Goal: Task Accomplishment & Management: Manage account settings

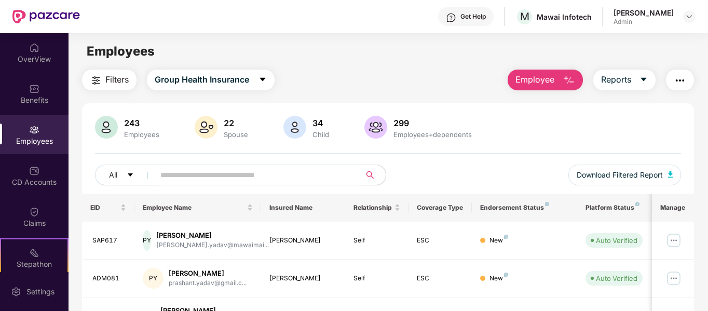
click at [273, 178] on input "text" at bounding box center [253, 175] width 186 height 16
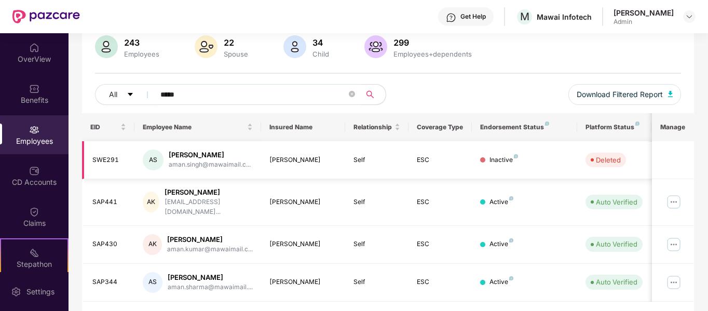
scroll to position [81, 0]
type input "****"
click at [676, 236] on img at bounding box center [673, 244] width 17 height 17
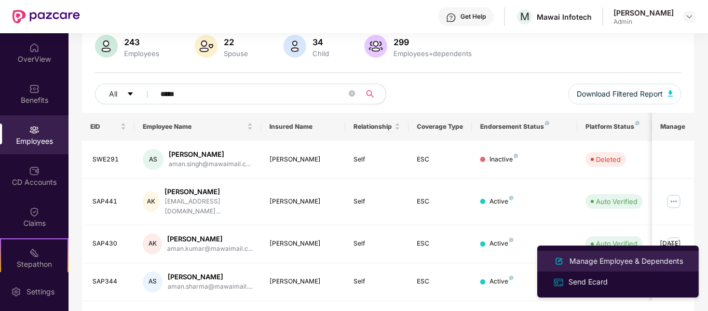
click at [637, 259] on div "Manage Employee & Dependents" at bounding box center [626, 260] width 118 height 11
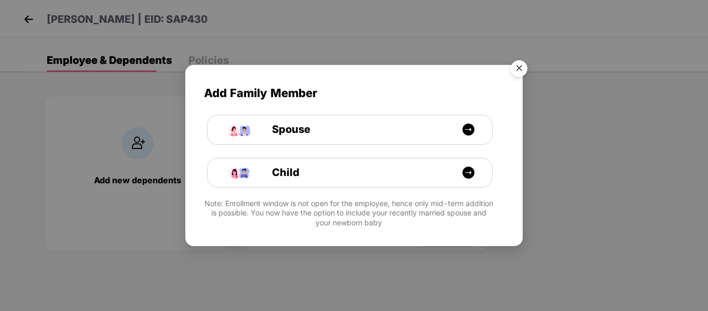
click at [520, 67] on img "Close" at bounding box center [518, 70] width 29 height 29
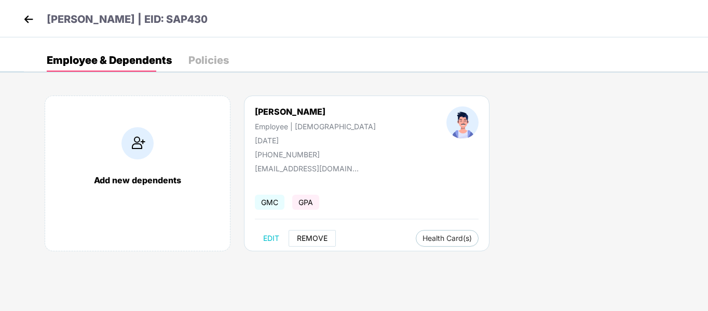
click at [321, 238] on span "REMOVE" at bounding box center [312, 238] width 31 height 8
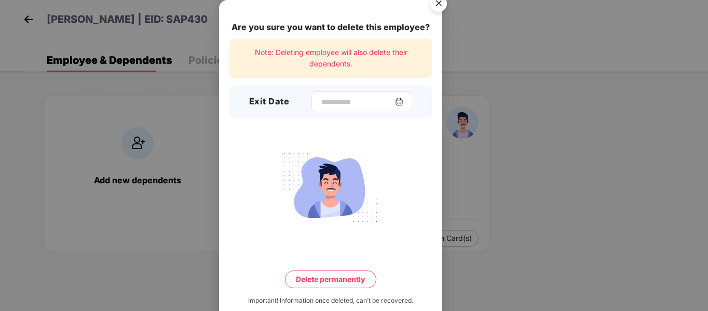
click at [402, 98] on img at bounding box center [399, 102] width 8 height 8
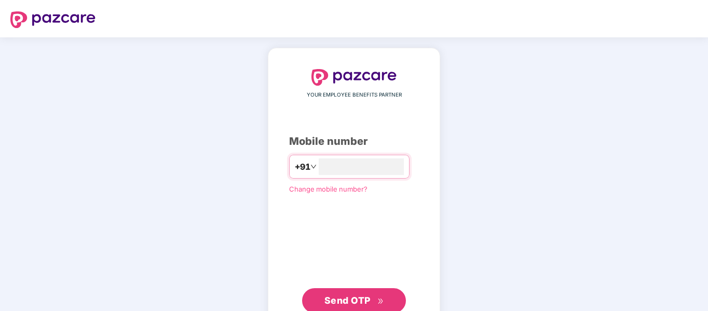
type input "**********"
click at [354, 299] on span "Send OTP" at bounding box center [347, 299] width 46 height 11
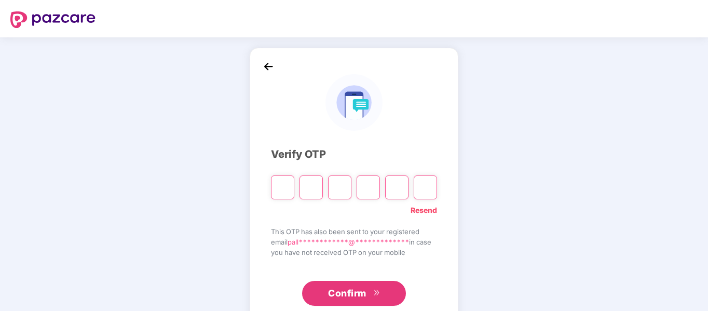
type input "*"
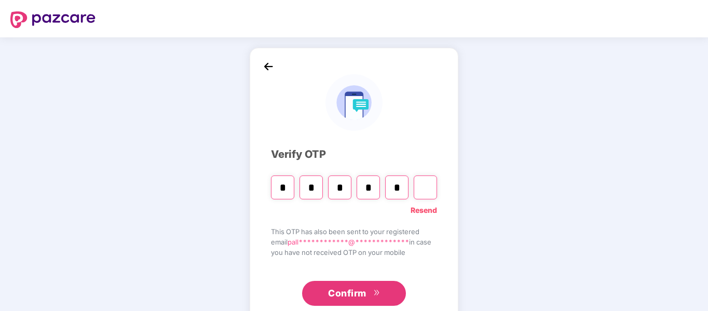
type input "*"
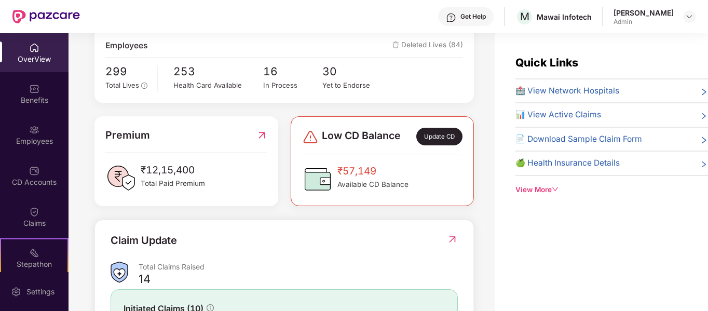
scroll to position [192, 0]
click at [49, 136] on div "Employees" at bounding box center [34, 141] width 68 height 10
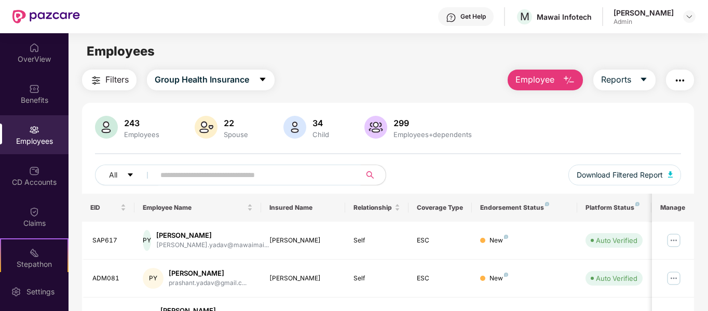
click at [241, 172] on input "text" at bounding box center [253, 175] width 186 height 16
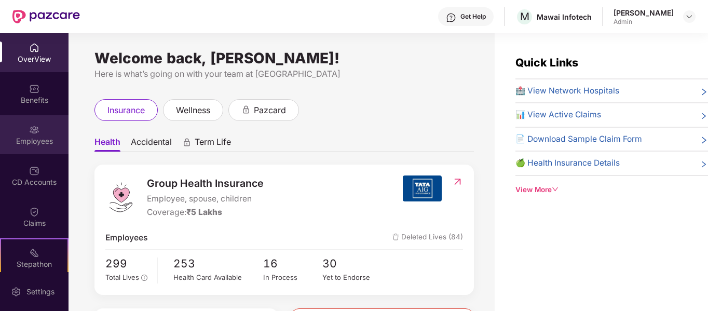
click at [29, 129] on img at bounding box center [34, 130] width 10 height 10
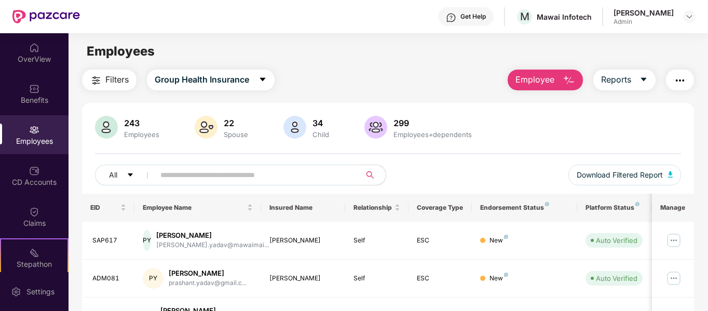
click at [258, 180] on input "text" at bounding box center [253, 175] width 186 height 16
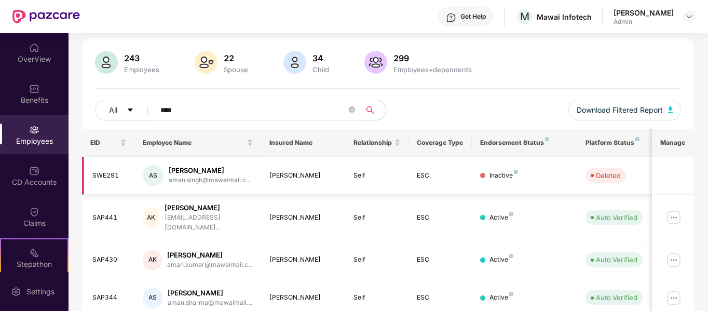
scroll to position [100, 0]
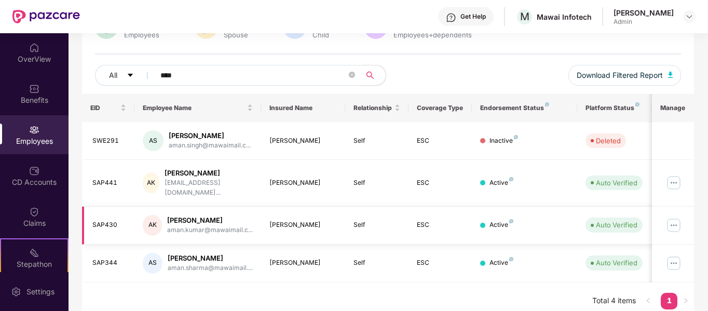
type input "****"
click at [674, 218] on img at bounding box center [673, 225] width 17 height 17
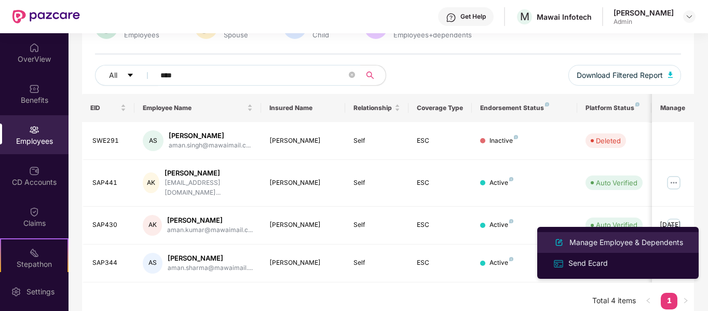
click at [638, 241] on div "Manage Employee & Dependents" at bounding box center [626, 242] width 118 height 11
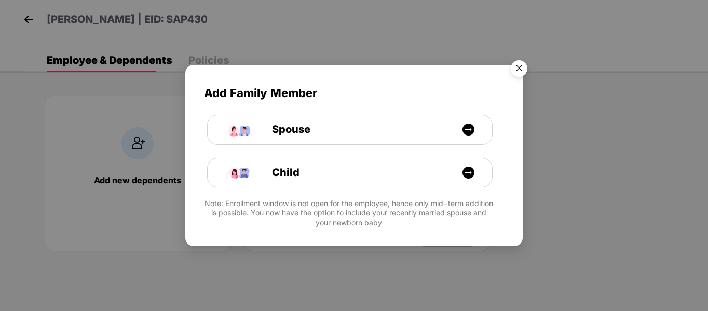
click at [524, 77] on img "Close" at bounding box center [518, 70] width 29 height 29
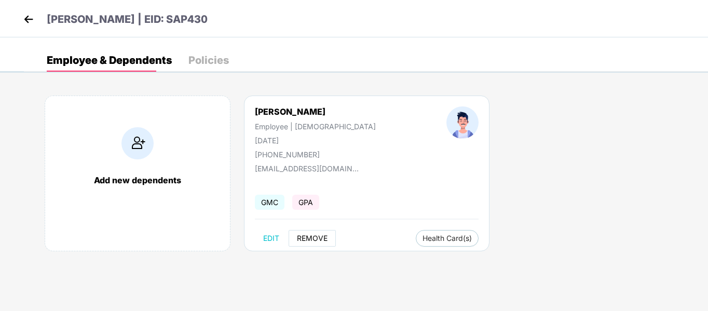
click at [311, 237] on span "REMOVE" at bounding box center [312, 238] width 31 height 8
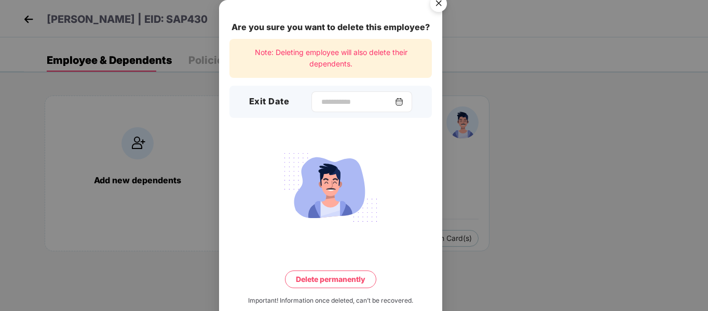
click at [400, 98] on img at bounding box center [399, 102] width 8 height 8
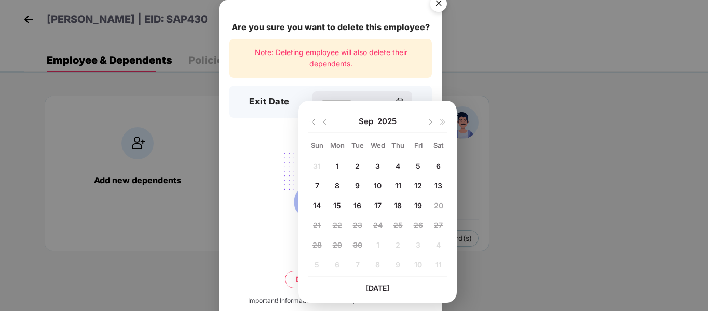
click at [416, 207] on span "19" at bounding box center [418, 205] width 8 height 9
type input "**********"
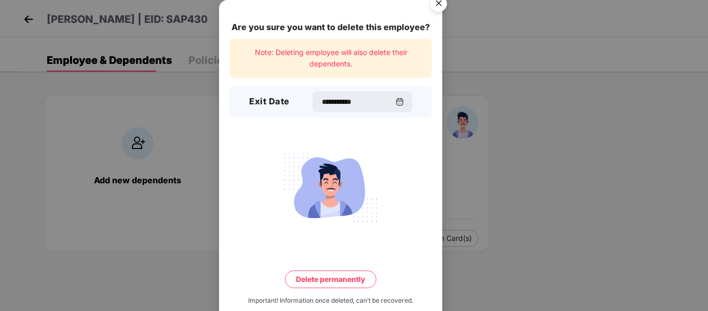
click at [345, 270] on button "Delete permanently" at bounding box center [330, 279] width 91 height 18
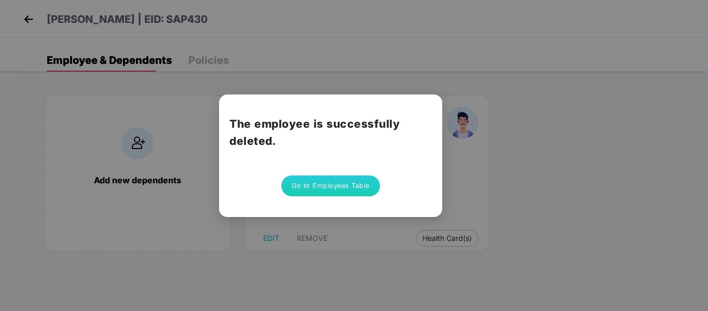
click at [326, 175] on button "Go to Employees Table" at bounding box center [330, 185] width 99 height 21
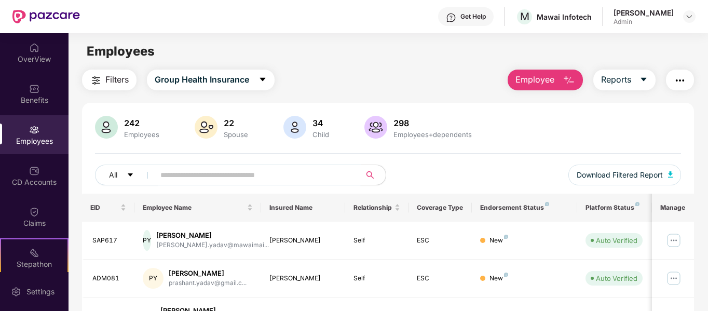
click at [326, 172] on input "text" at bounding box center [253, 175] width 186 height 16
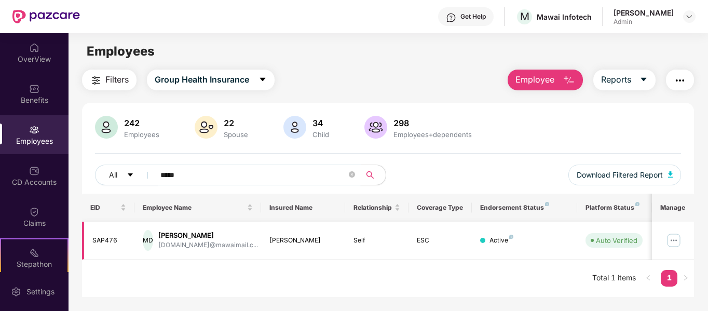
type input "*****"
click at [671, 243] on img at bounding box center [673, 240] width 17 height 17
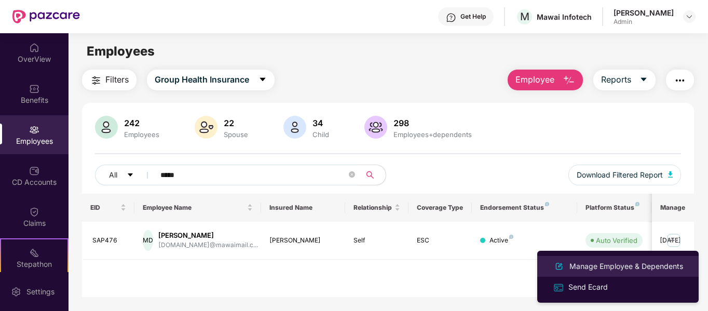
click at [636, 265] on div "Manage Employee & Dependents" at bounding box center [626, 265] width 118 height 11
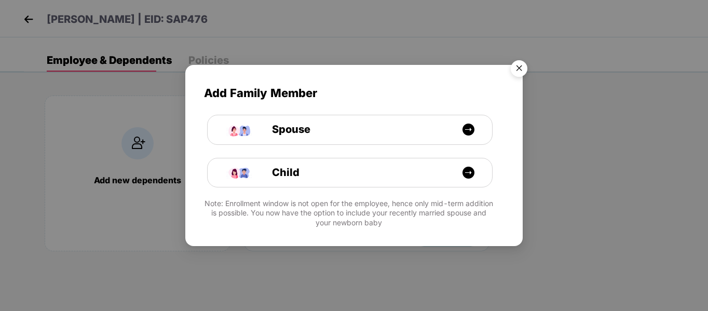
click at [519, 76] on img "Close" at bounding box center [518, 70] width 29 height 29
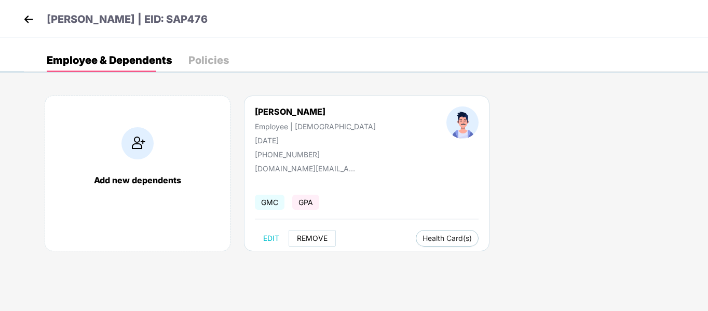
click at [309, 243] on button "REMOVE" at bounding box center [311, 238] width 47 height 17
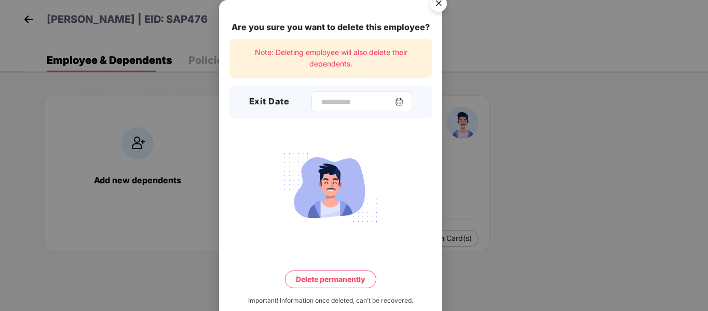
click at [403, 98] on img at bounding box center [399, 102] width 8 height 8
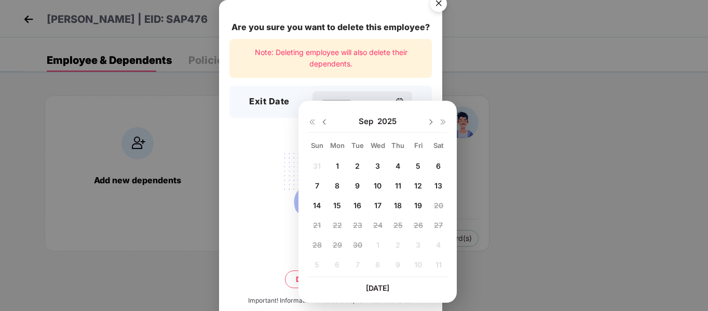
click at [418, 205] on span "19" at bounding box center [418, 205] width 8 height 9
type input "**********"
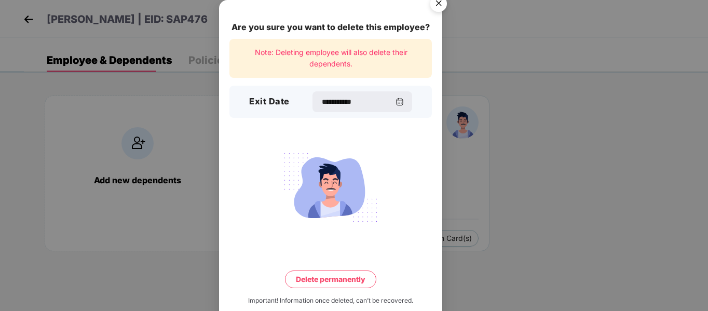
click at [322, 270] on button "Delete permanently" at bounding box center [330, 279] width 91 height 18
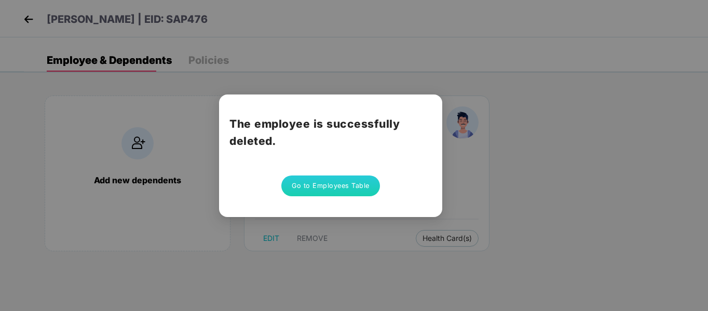
click at [341, 179] on button "Go to Employees Table" at bounding box center [330, 185] width 99 height 21
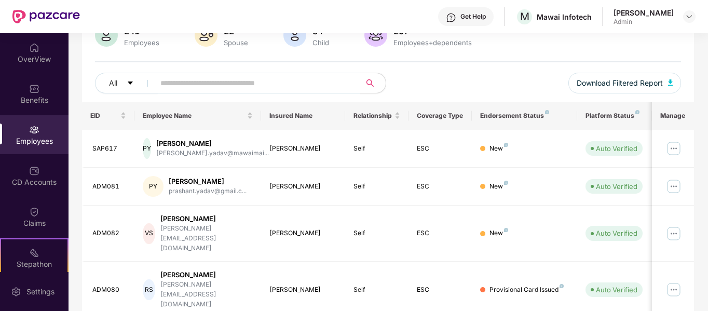
scroll to position [92, 0]
